Goal: Transaction & Acquisition: Purchase product/service

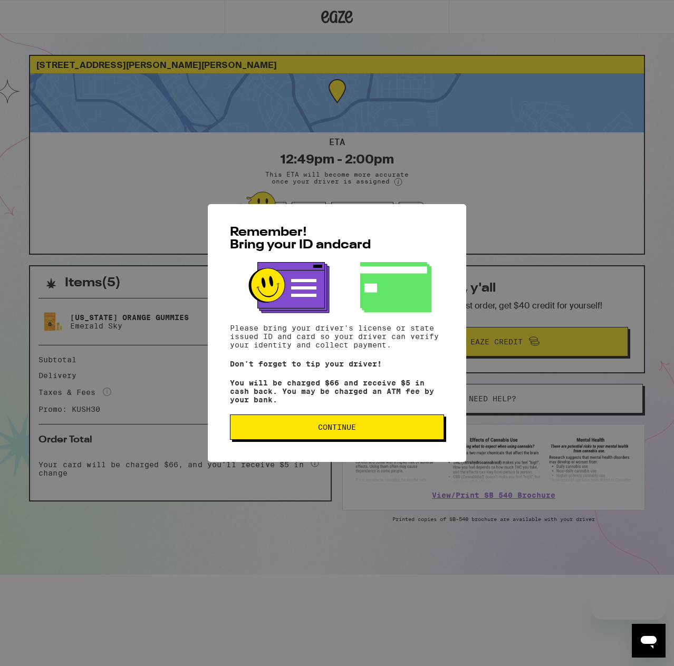
click at [403, 426] on button "Continue" at bounding box center [337, 427] width 214 height 25
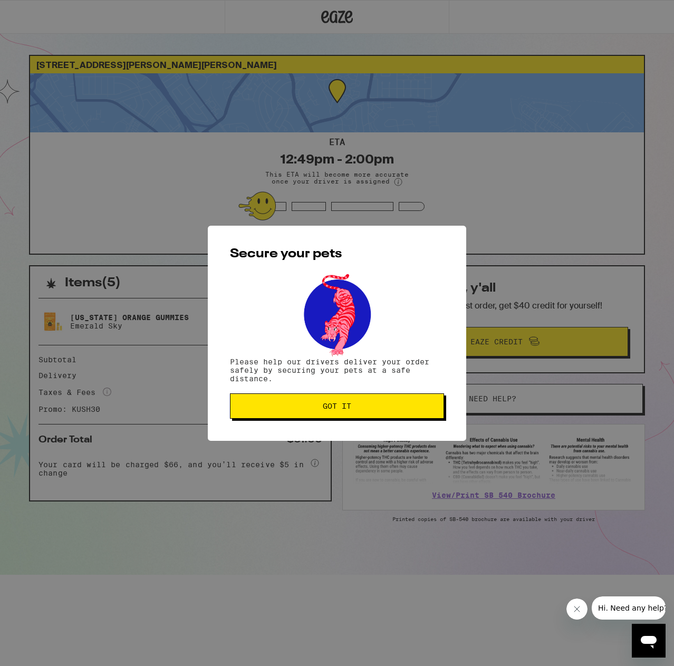
click at [425, 413] on button "Got it" at bounding box center [337, 405] width 214 height 25
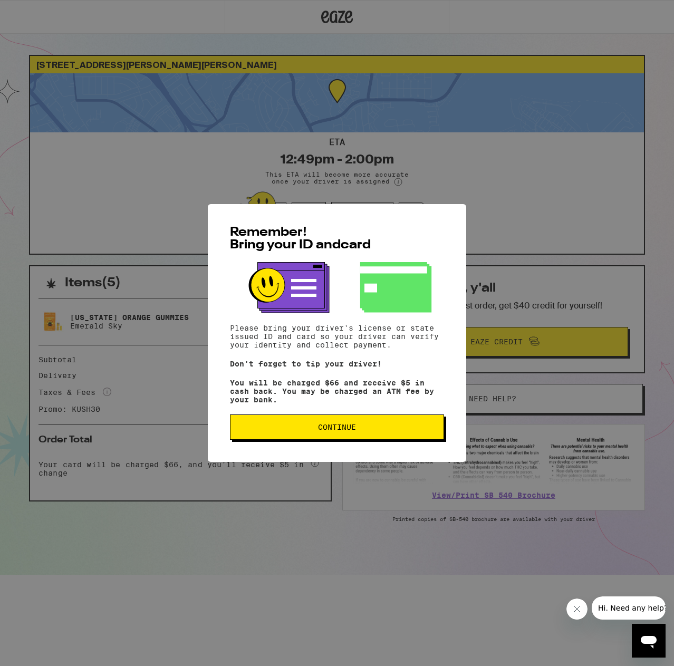
click at [310, 436] on button "Continue" at bounding box center [337, 427] width 214 height 25
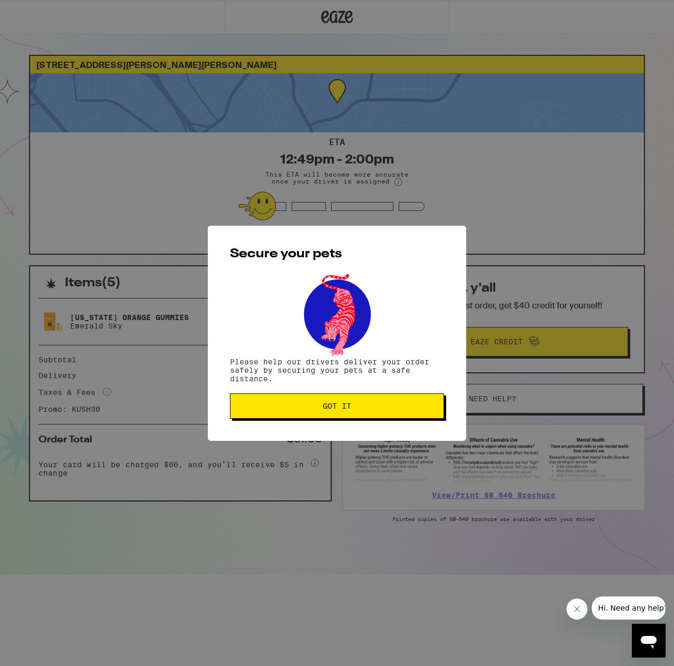
click at [320, 410] on span "Got it" at bounding box center [337, 405] width 196 height 7
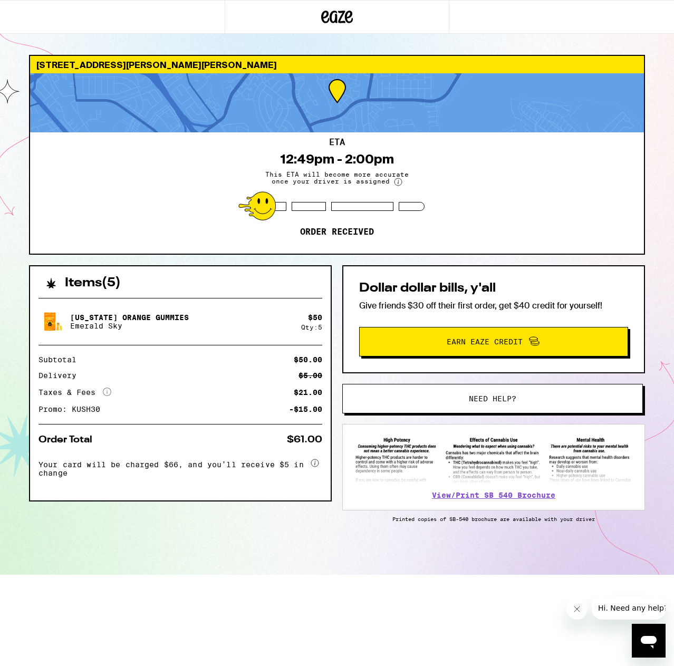
click at [336, 398] on div "Items ( 5 ) California Orange Gummies Emerald Sky $ 50 Qty: 5 Subtotal $50.00 D…" at bounding box center [337, 420] width 616 height 310
click at [388, 398] on span "Need help?" at bounding box center [493, 398] width 228 height 7
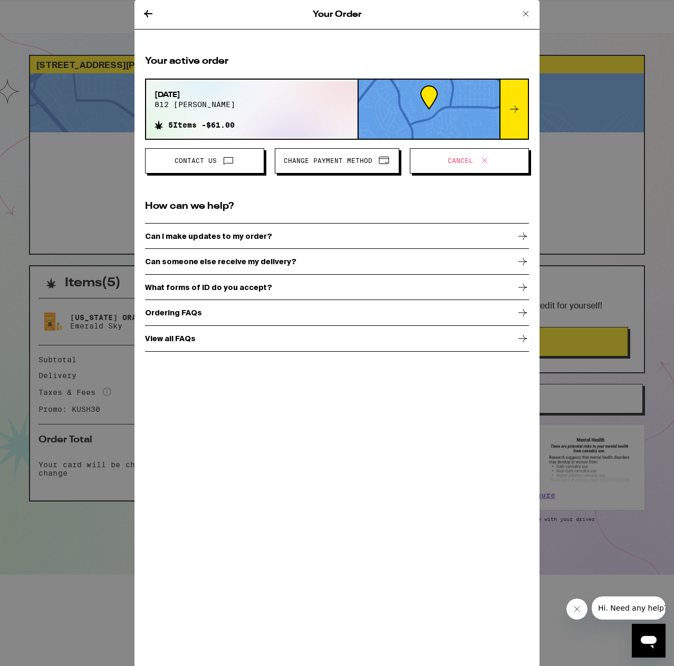
click at [318, 197] on div "Your active order Sep 10, 2025 812 peary ln 5 Items - $61.00 Contact Us Change …" at bounding box center [337, 203] width 384 height 297
click at [450, 164] on span "Cancel" at bounding box center [460, 161] width 25 height 6
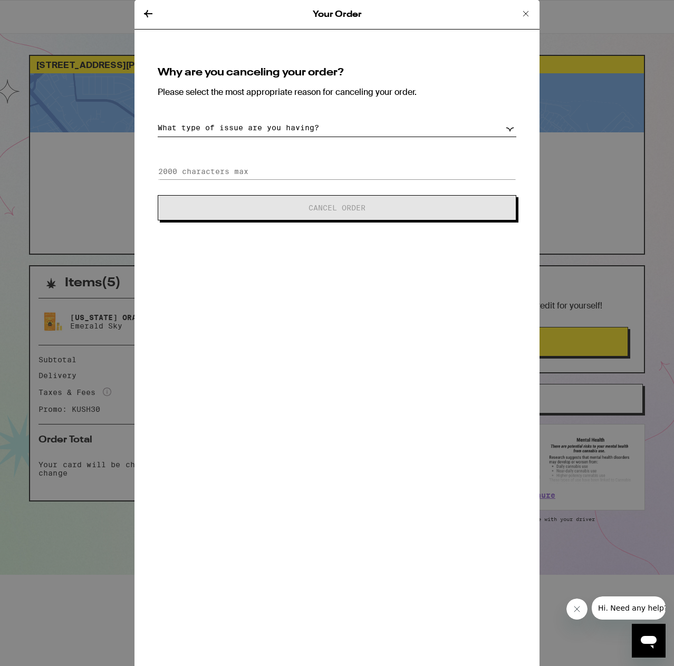
click at [294, 123] on select "What type of issue are you having? Order taking too long Order arriving too soo…" at bounding box center [337, 128] width 359 height 18
select select "long-eta"
click at [158, 119] on select "What type of issue are you having? Order taking too long Order arriving too soo…" at bounding box center [337, 128] width 359 height 18
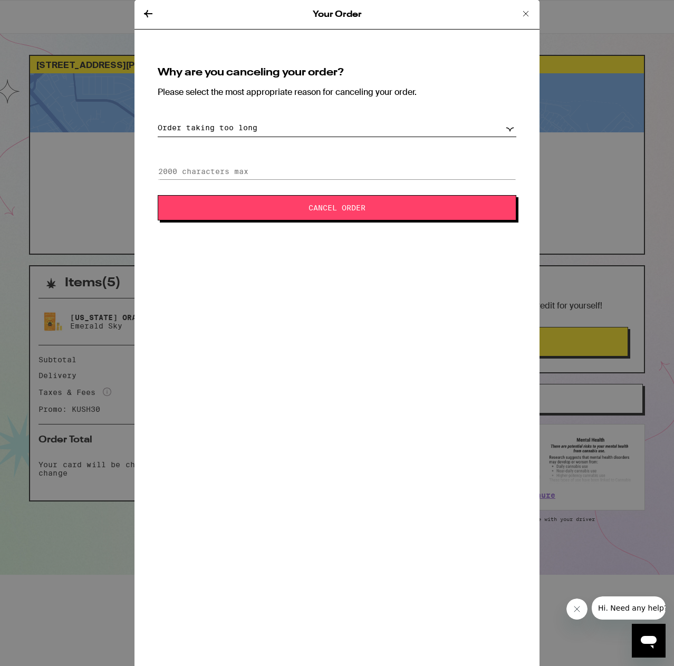
click at [295, 212] on button "Cancel Order" at bounding box center [337, 207] width 359 height 25
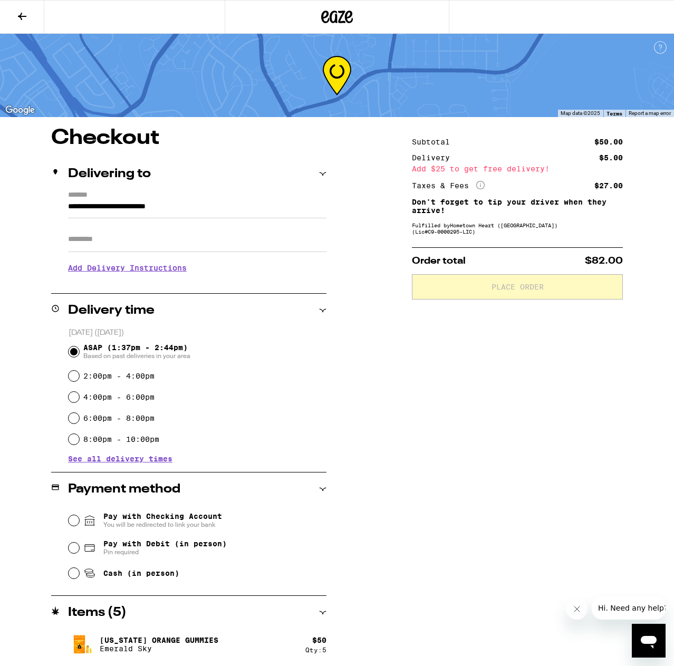
click at [379, 307] on div "**********" at bounding box center [337, 398] width 674 height 541
click at [18, 10] on icon at bounding box center [22, 16] width 13 height 13
